Goal: Entertainment & Leisure: Browse casually

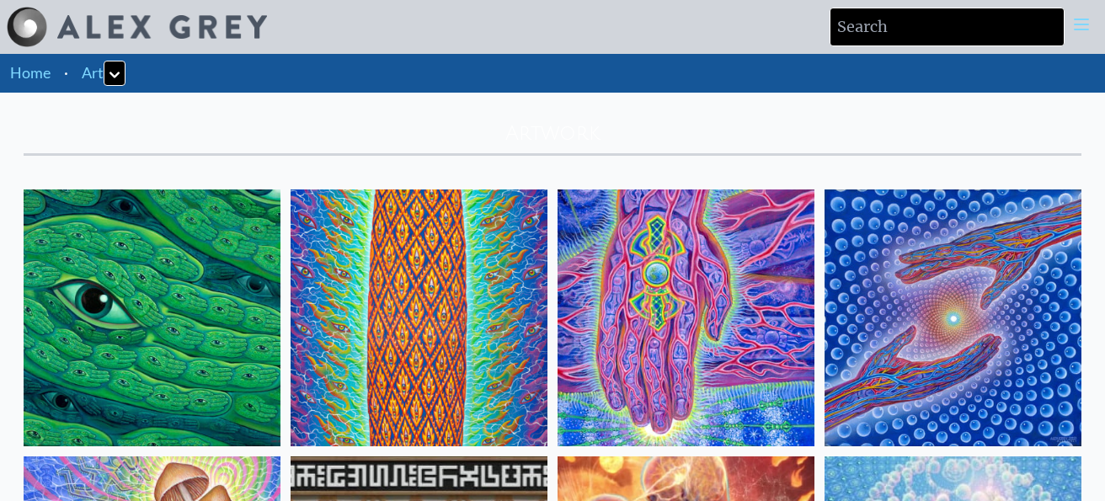
click at [220, 377] on img at bounding box center [152, 318] width 257 height 257
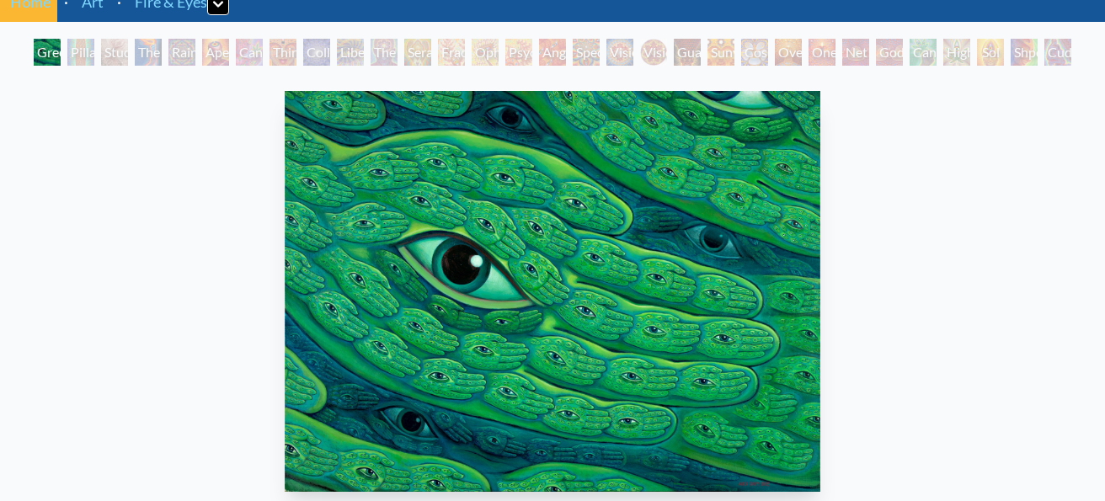
scroll to position [120, 0]
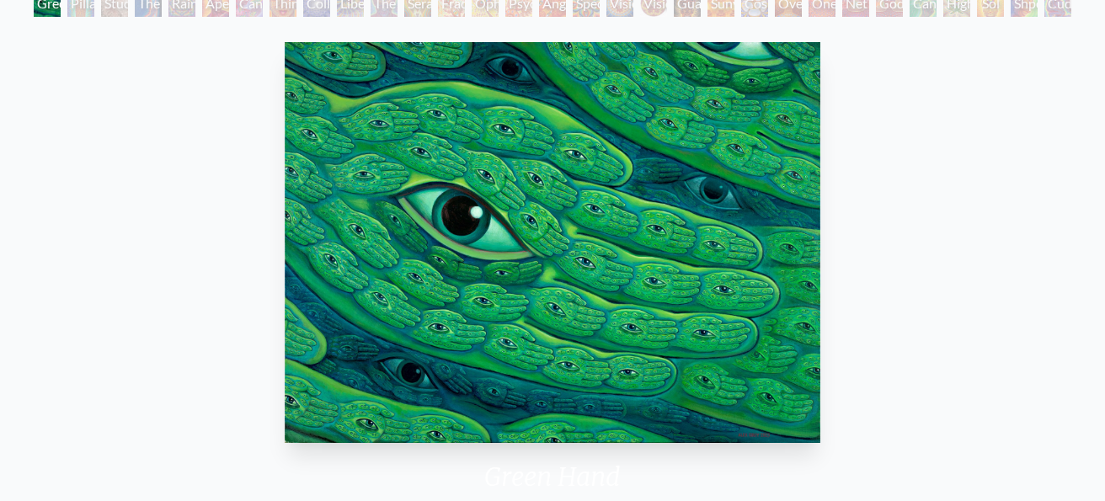
click at [74, 10] on div "Pillar of Awareness" at bounding box center [80, 3] width 27 height 27
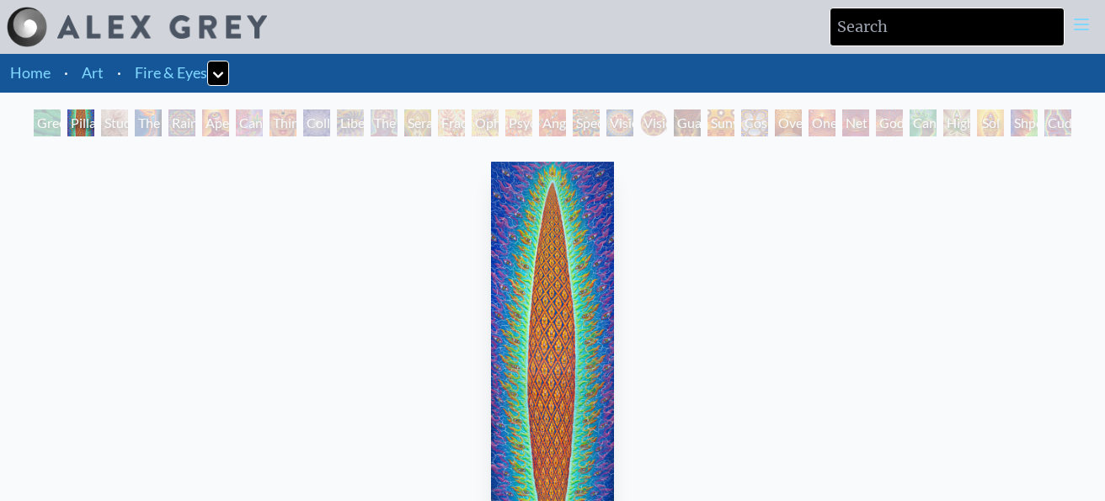
click at [103, 127] on div "Study for the Great Turn" at bounding box center [114, 122] width 27 height 27
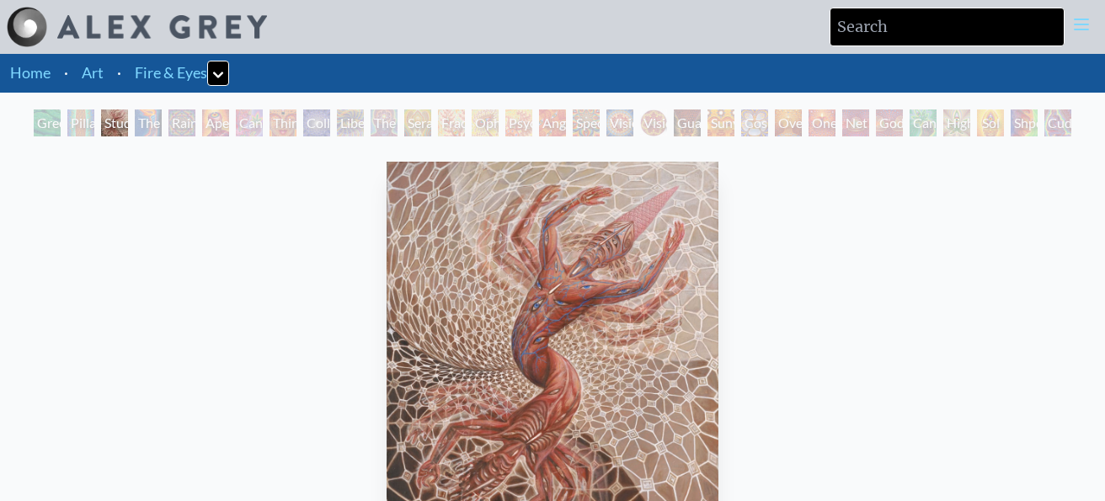
click at [148, 127] on div "The Torch" at bounding box center [148, 122] width 27 height 27
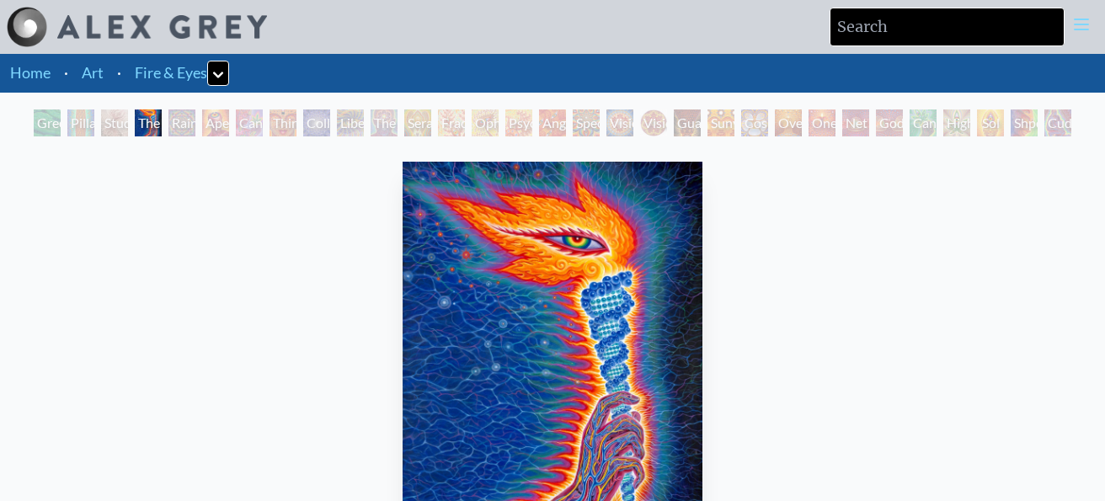
click at [190, 126] on div "Rainbow Eye Ripple" at bounding box center [181, 122] width 27 height 27
